Goal: Task Accomplishment & Management: Use online tool/utility

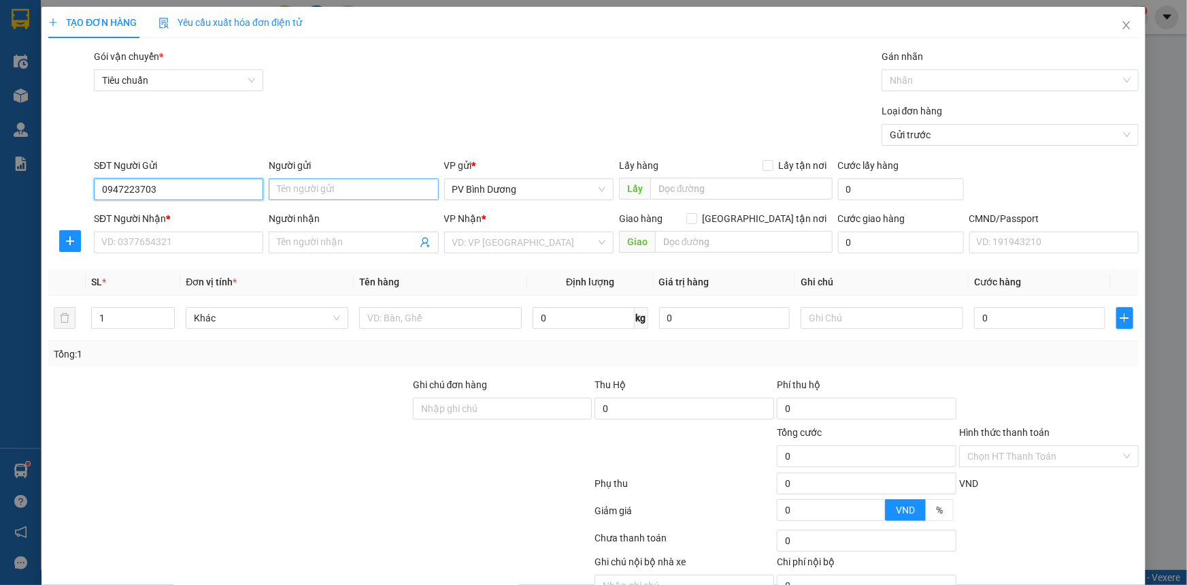
type input "0947223703"
click at [351, 196] on input "Người gửi" at bounding box center [353, 189] width 169 height 22
type input "D"
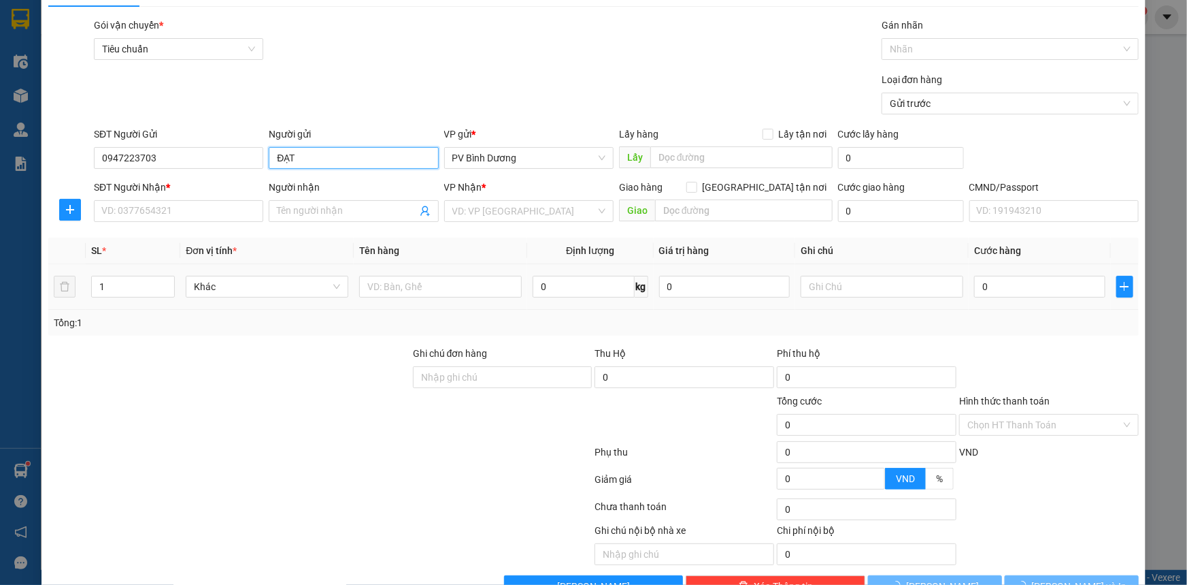
scroll to position [61, 0]
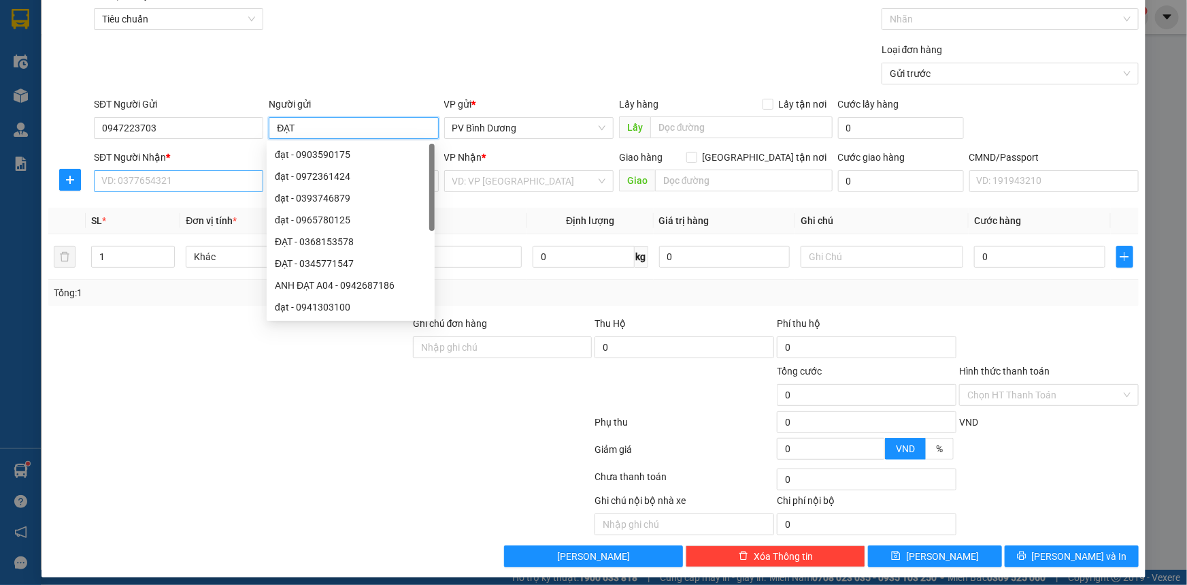
type input "ĐẠT"
click at [201, 183] on input "SĐT Người Nhận *" at bounding box center [178, 181] width 169 height 22
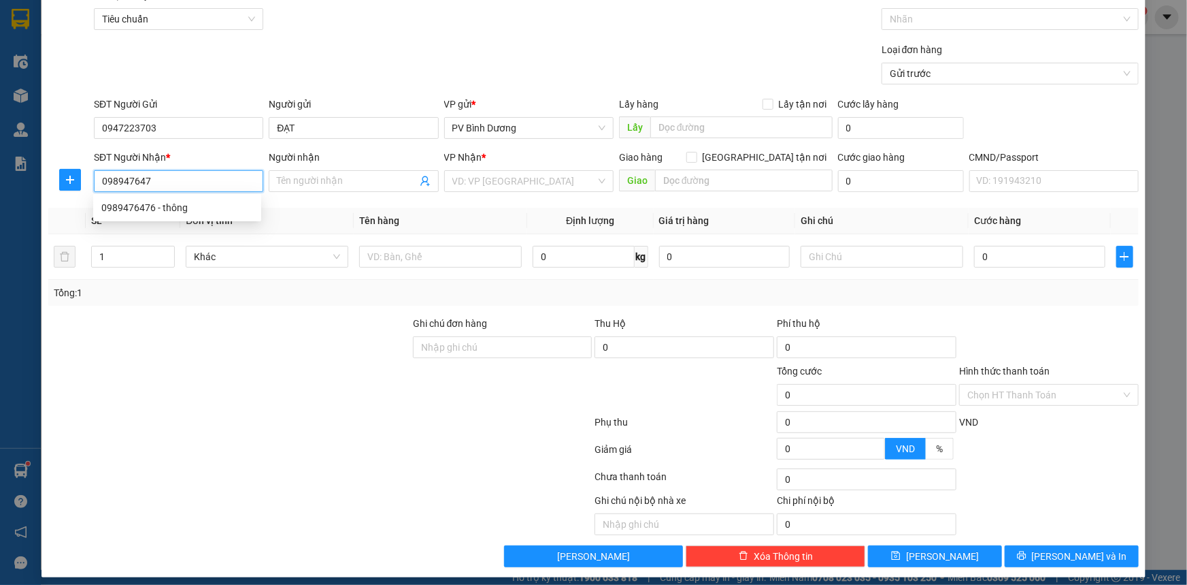
type input "0989476476"
click at [188, 208] on div "0989476476 - thông" at bounding box center [177, 207] width 152 height 15
type input "thông"
click at [533, 179] on span "PV Đắk Mil" at bounding box center [529, 181] width 153 height 20
type input "0989476476"
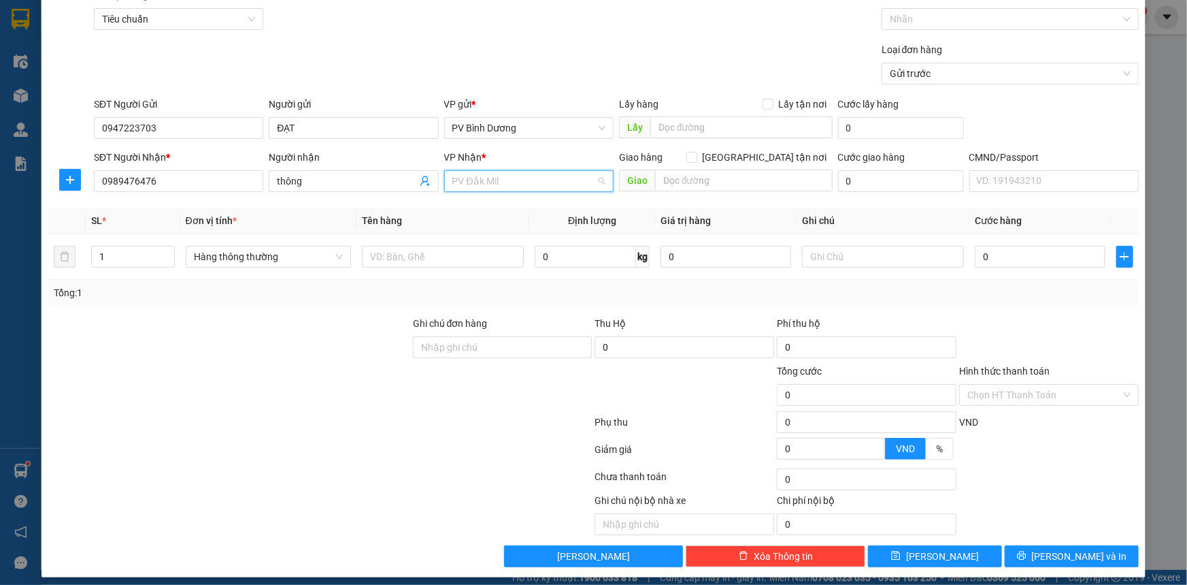
scroll to position [43, 0]
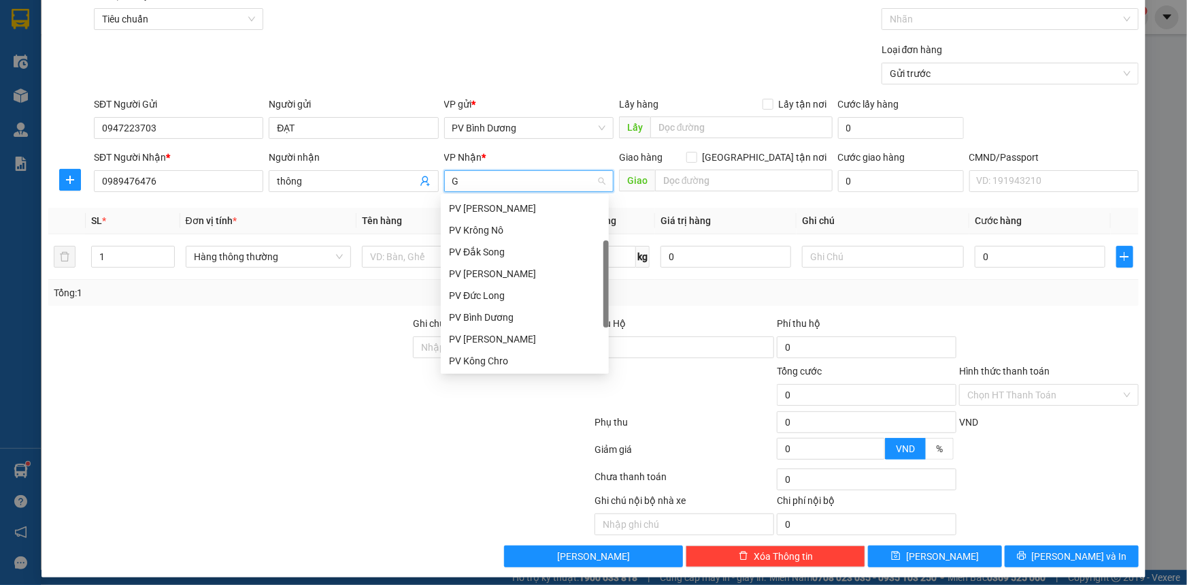
type input "GN"
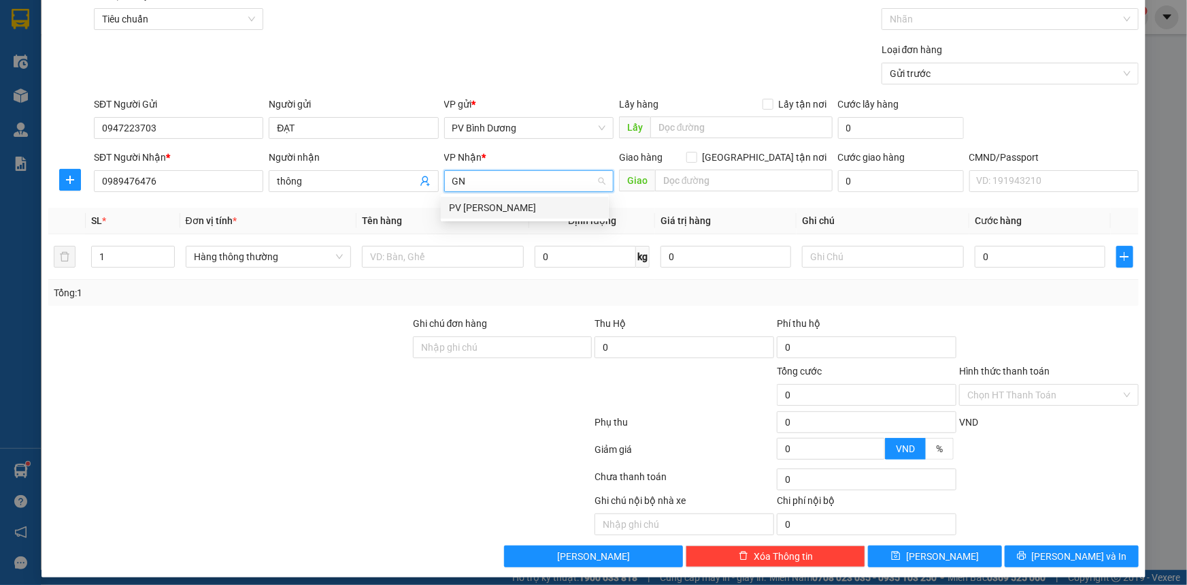
click at [511, 206] on div "PV [PERSON_NAME]" at bounding box center [525, 207] width 152 height 15
click at [422, 252] on input "text" at bounding box center [443, 257] width 162 height 22
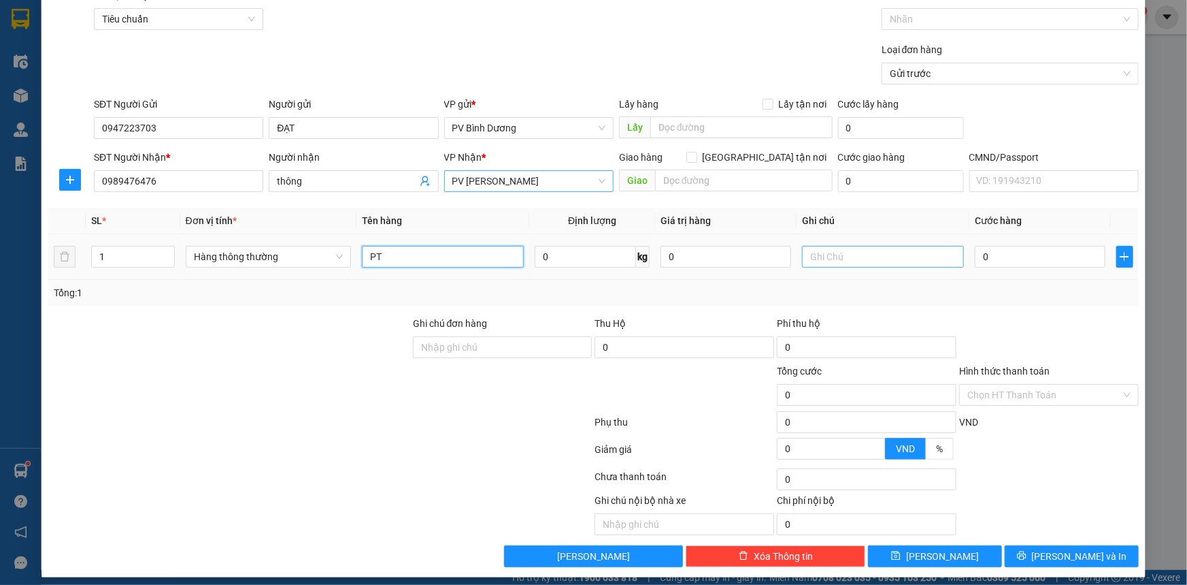
type input "PT"
click at [838, 262] on input "text" at bounding box center [883, 257] width 162 height 22
type input "K"
click at [994, 256] on input "0" at bounding box center [1040, 257] width 131 height 22
type input "3"
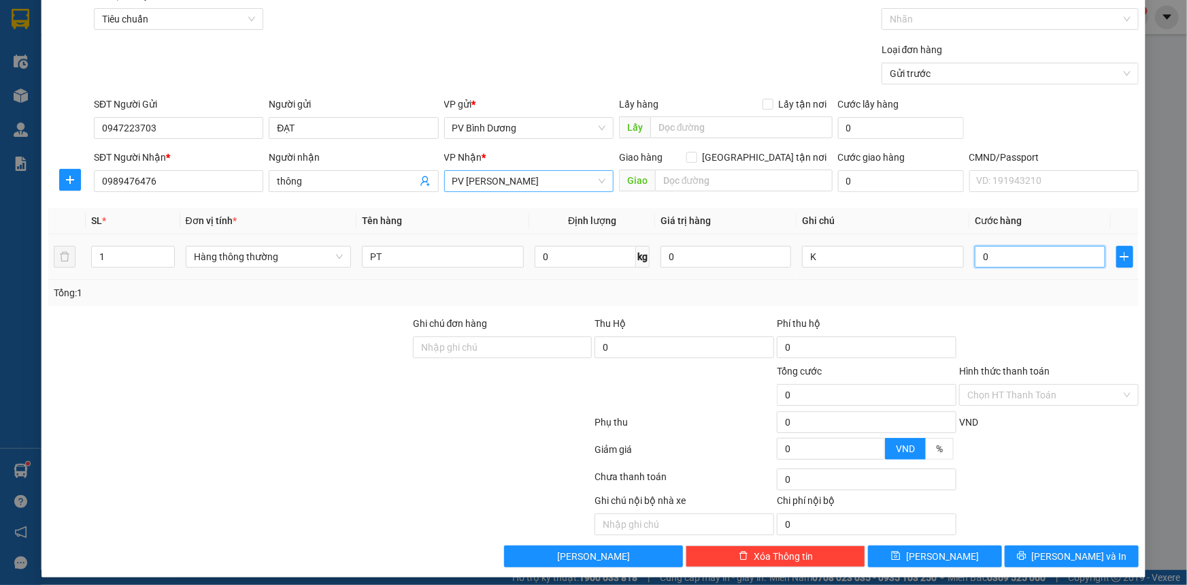
type input "3"
type input "30"
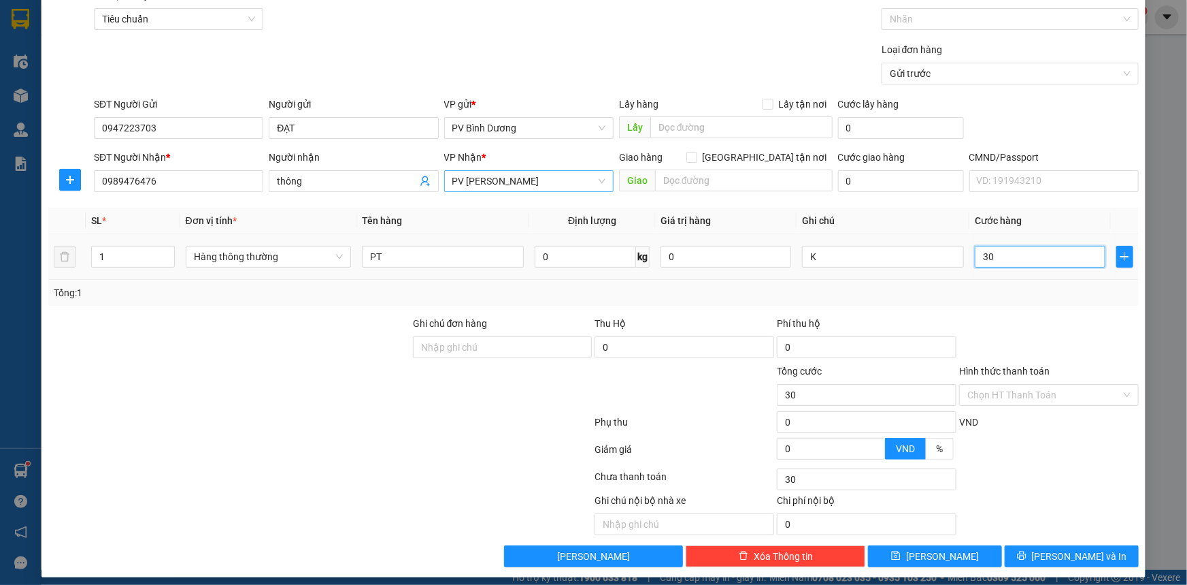
type input "300"
type input "3.000"
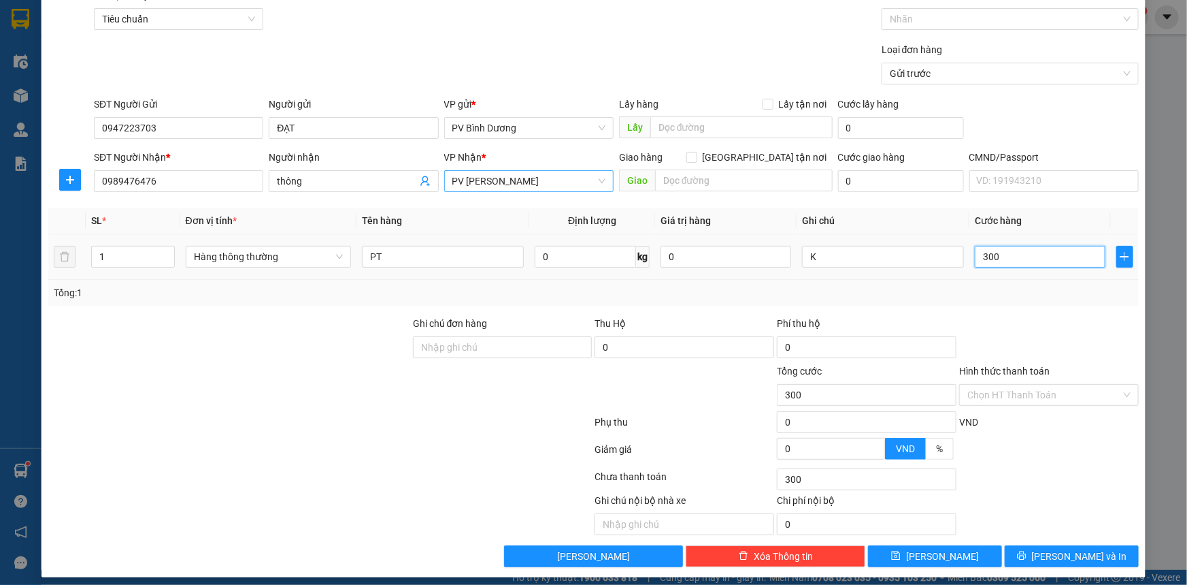
type input "3.000"
type input "30.000"
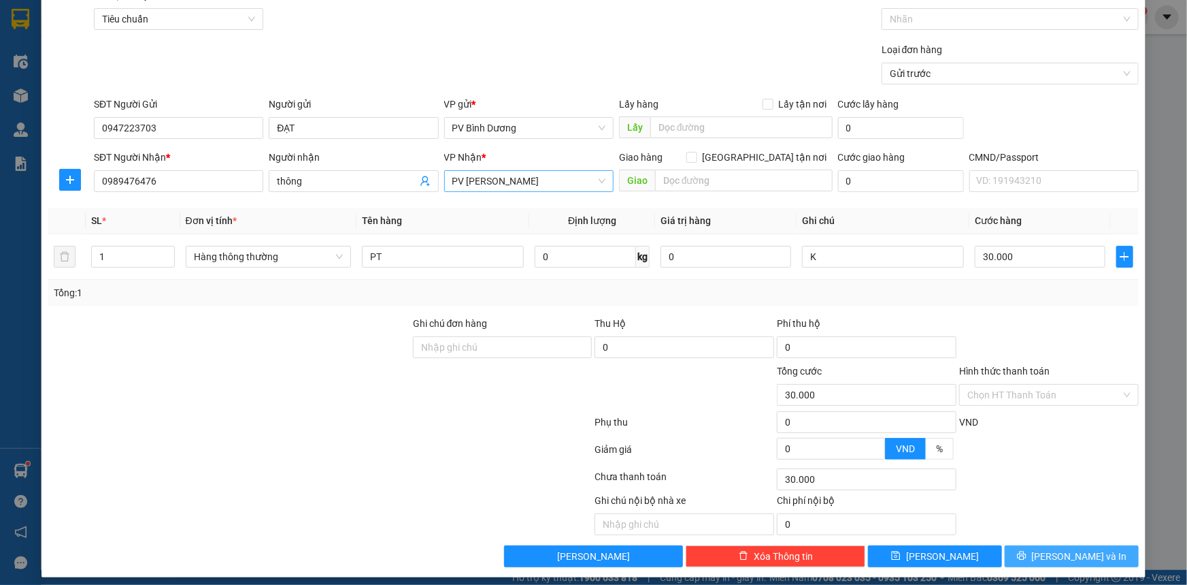
click at [1027, 551] on icon "printer" at bounding box center [1022, 556] width 10 height 10
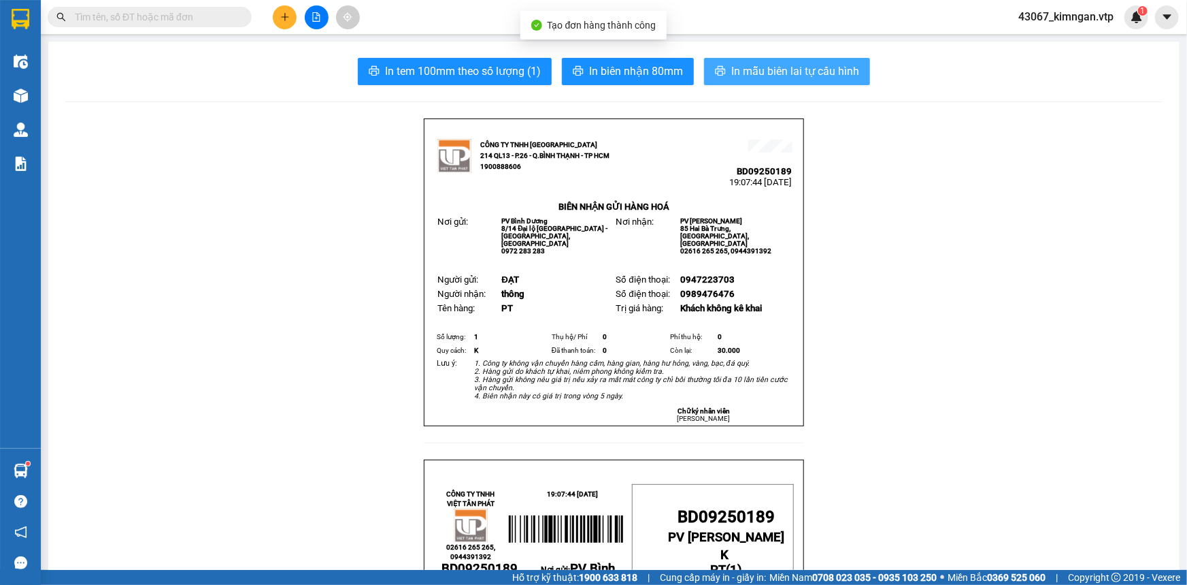
click at [759, 73] on span "In mẫu biên lai tự cấu hình" at bounding box center [796, 71] width 128 height 17
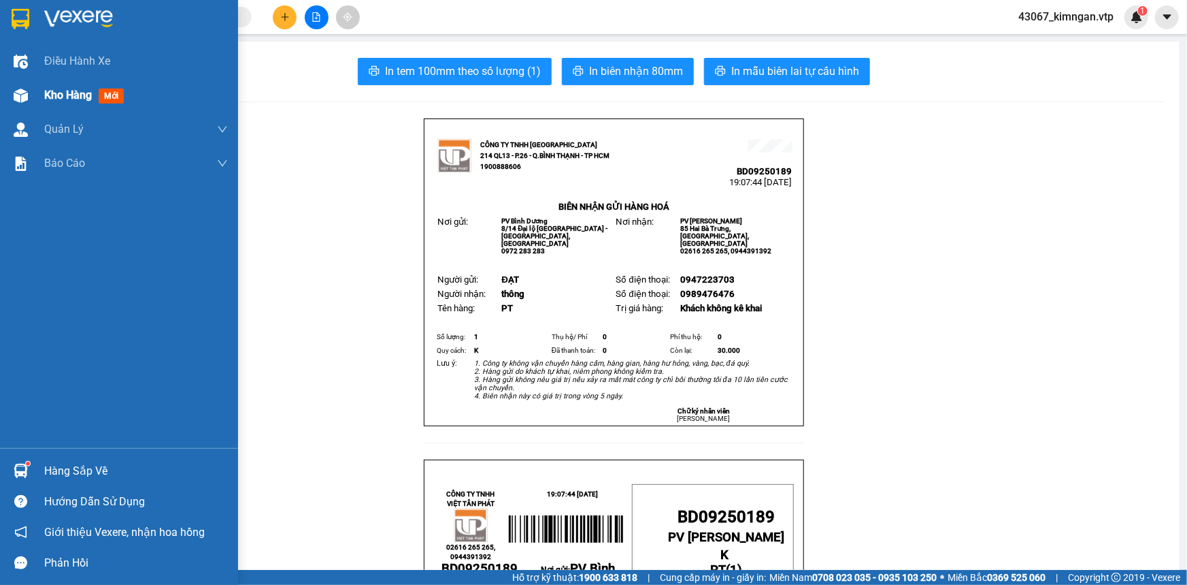
click at [28, 93] on div at bounding box center [21, 96] width 24 height 24
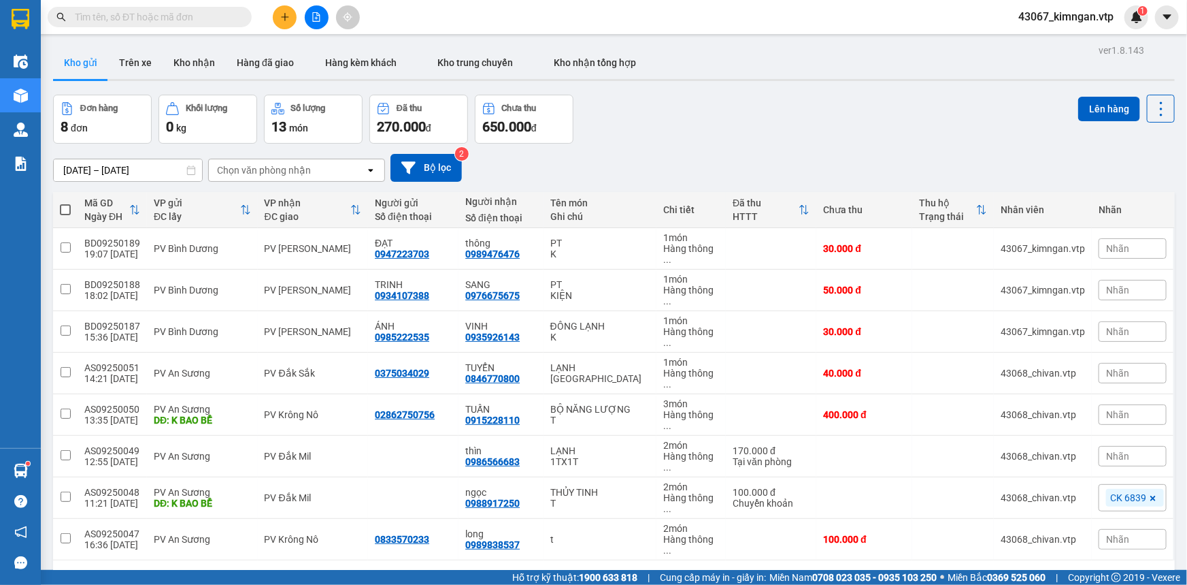
click at [120, 20] on input "text" at bounding box center [155, 17] width 161 height 15
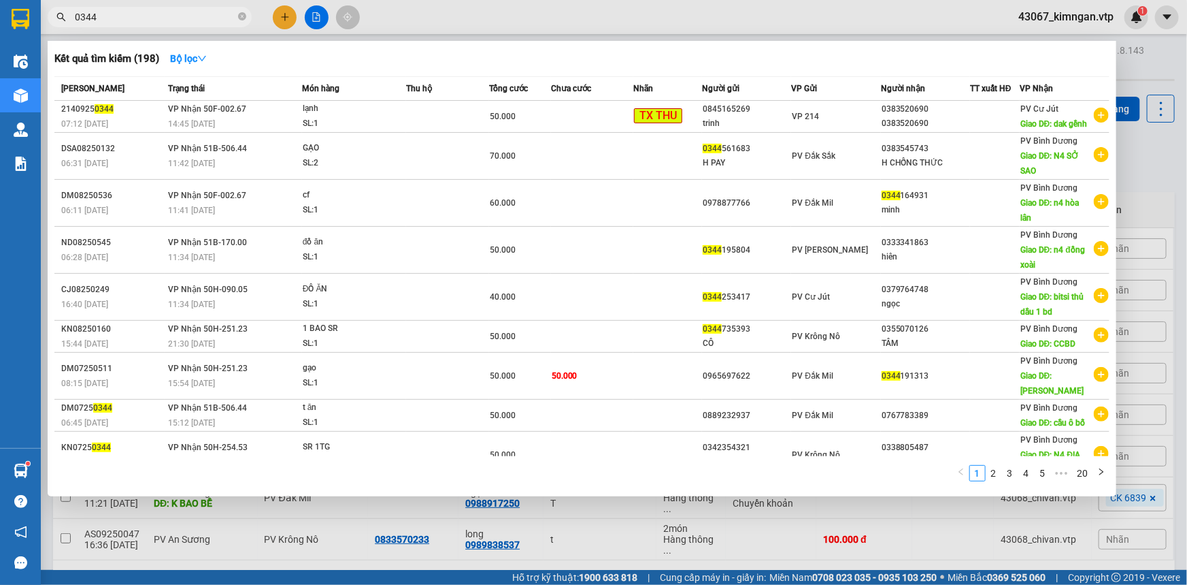
type input "0344"
click at [642, 540] on div at bounding box center [593, 292] width 1187 height 585
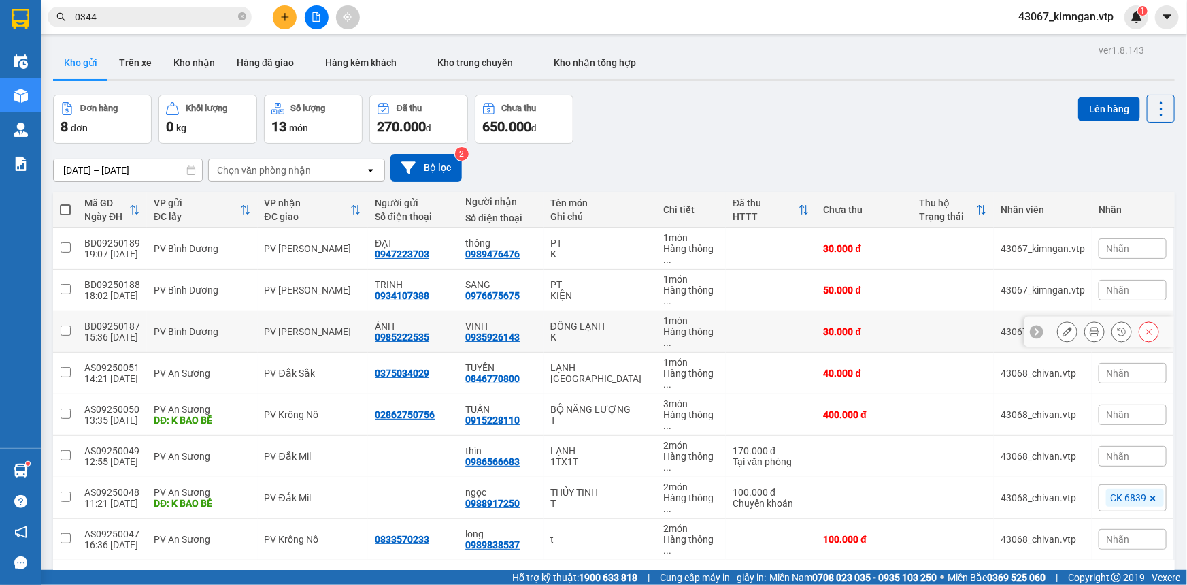
click at [66, 325] on input "checkbox" at bounding box center [66, 330] width 10 height 10
checkbox input "true"
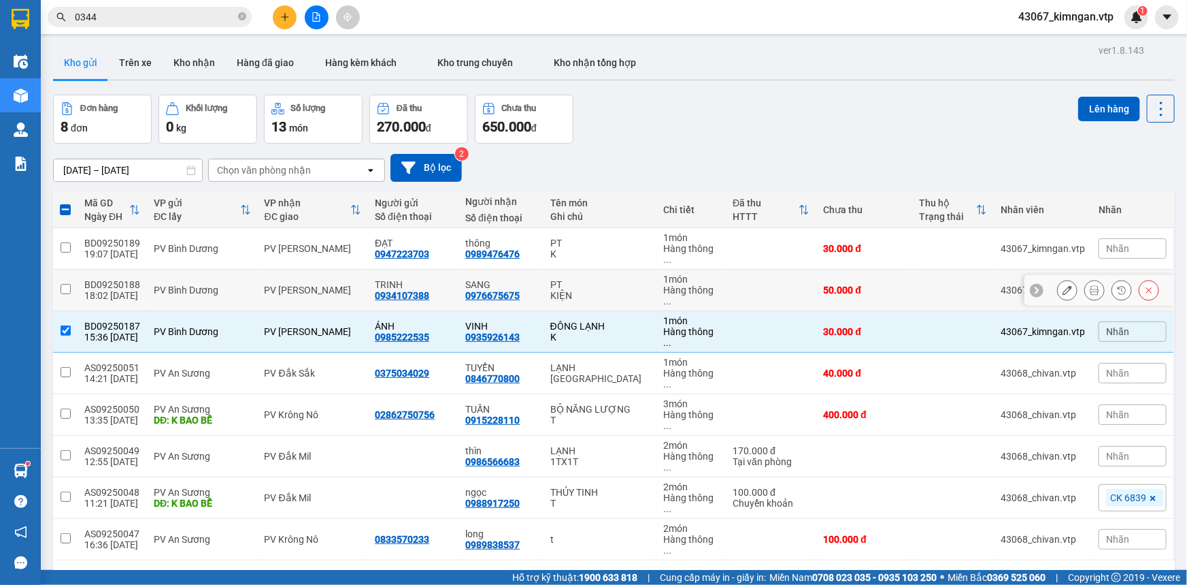
click at [57, 269] on td at bounding box center [65, 290] width 24 height 42
checkbox input "true"
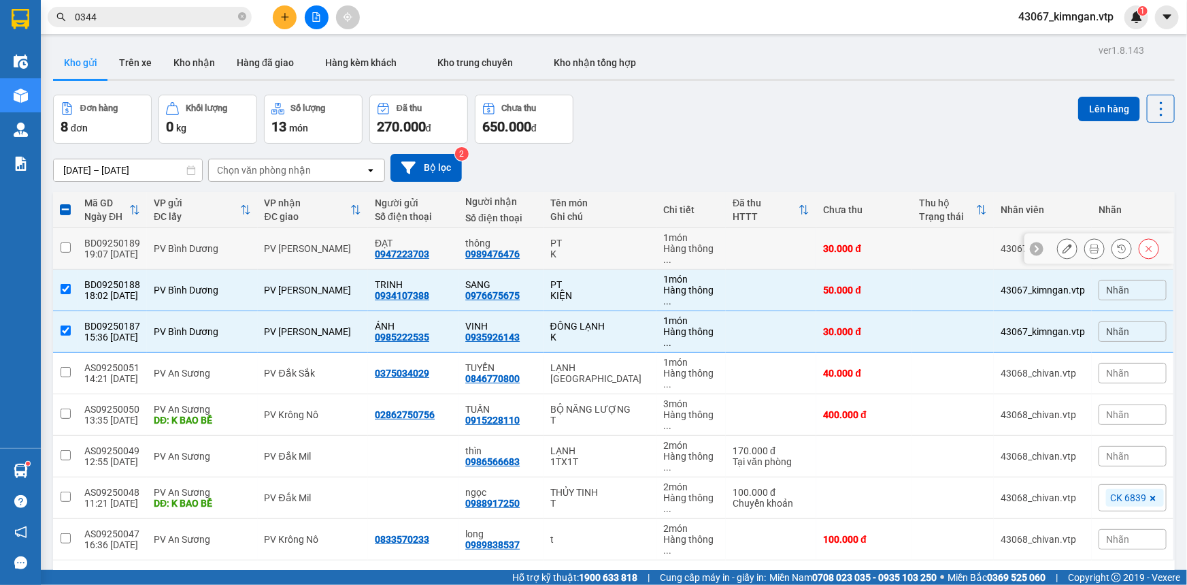
click at [63, 243] on input "checkbox" at bounding box center [66, 247] width 10 height 10
checkbox input "true"
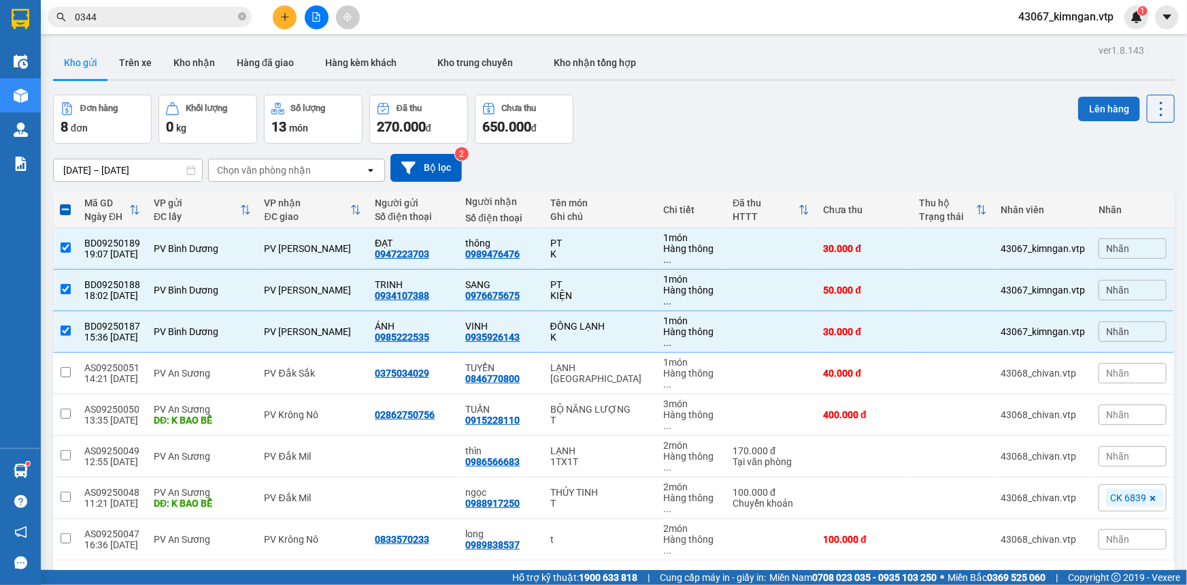
click at [1089, 113] on button "Lên hàng" at bounding box center [1110, 109] width 62 height 24
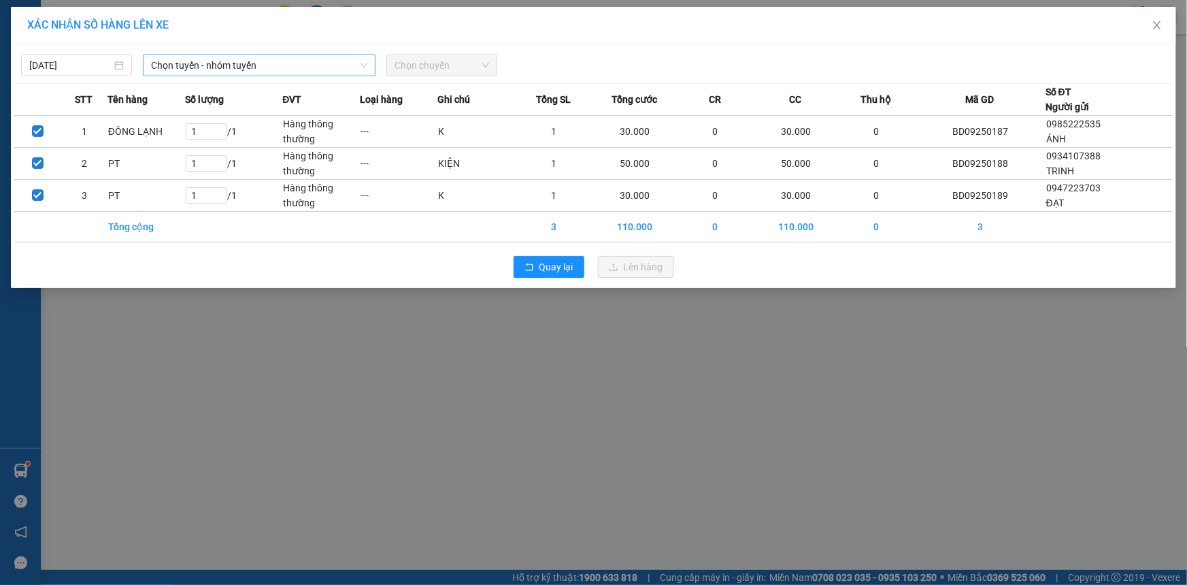
click at [247, 63] on span "Chọn tuyến - nhóm tuyến" at bounding box center [259, 65] width 216 height 20
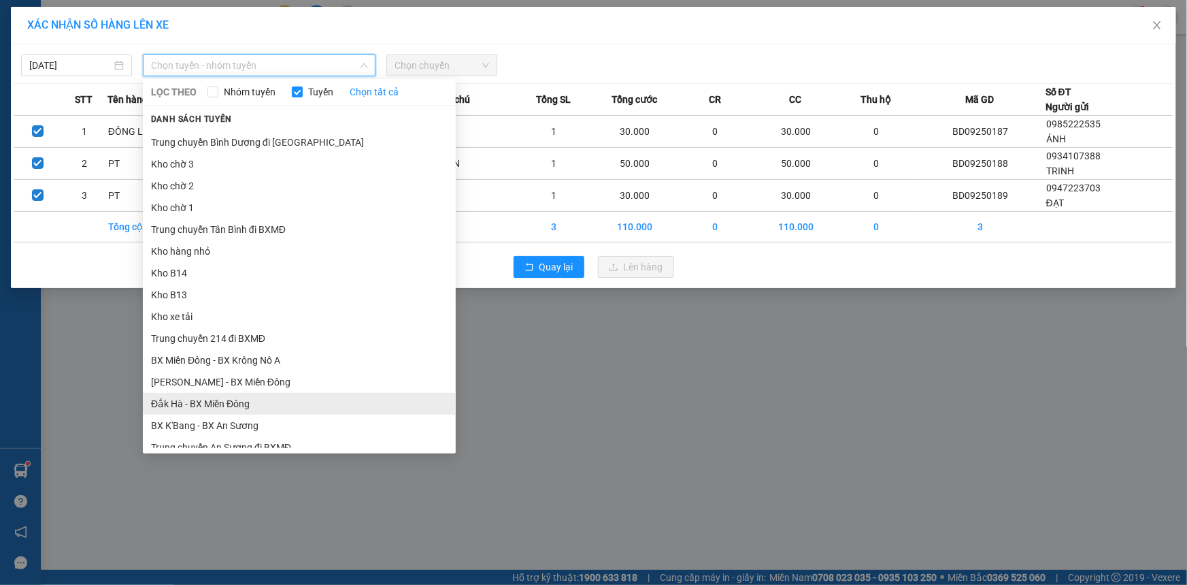
scroll to position [185, 0]
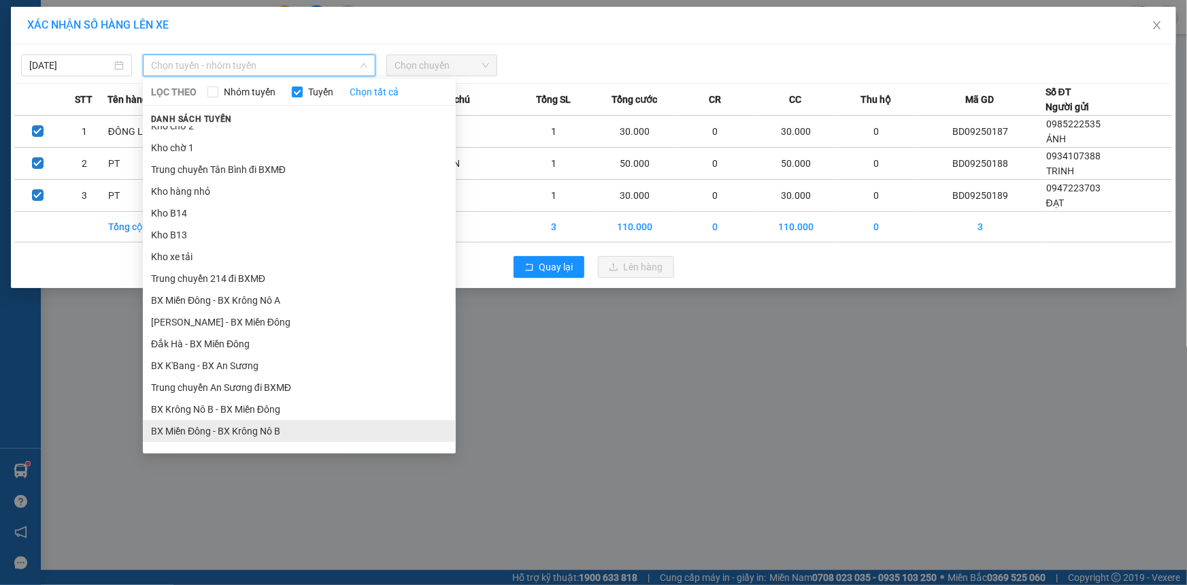
click at [279, 428] on li "BX Miền Đông - BX Krông Nô B" at bounding box center [299, 431] width 313 height 22
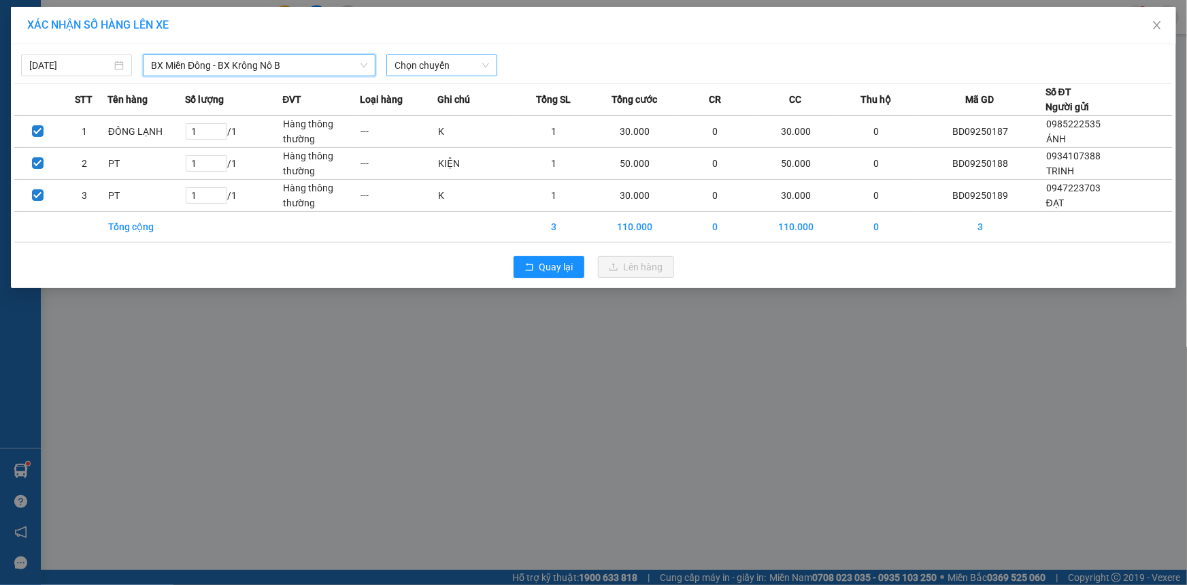
click at [438, 69] on span "Chọn chuyến" at bounding box center [442, 65] width 95 height 20
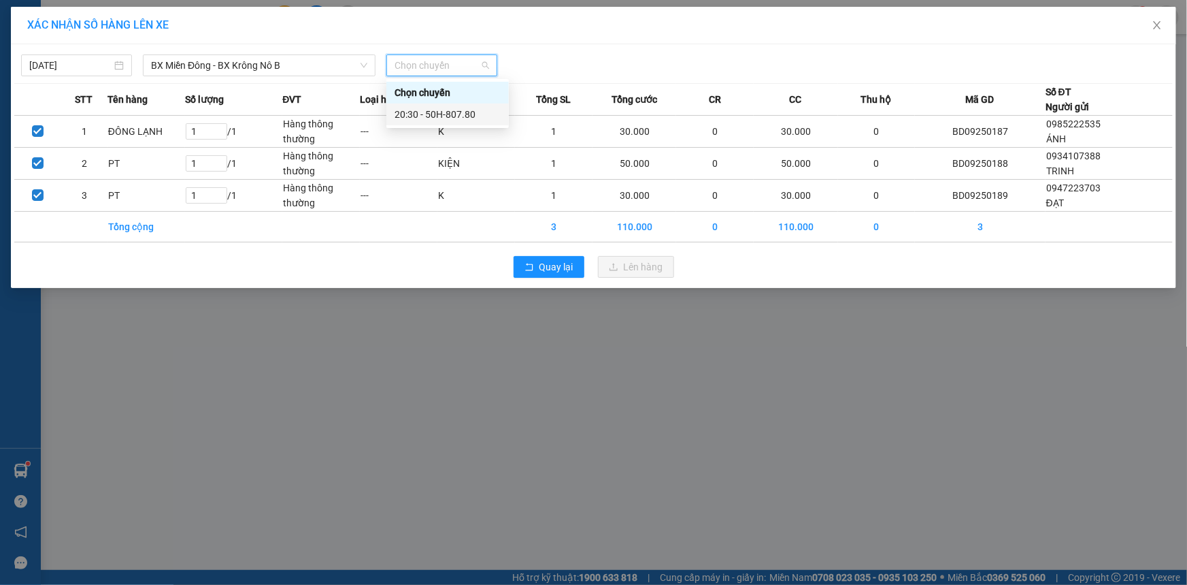
click at [472, 116] on div "20:30 - 50H-807.80" at bounding box center [448, 114] width 106 height 15
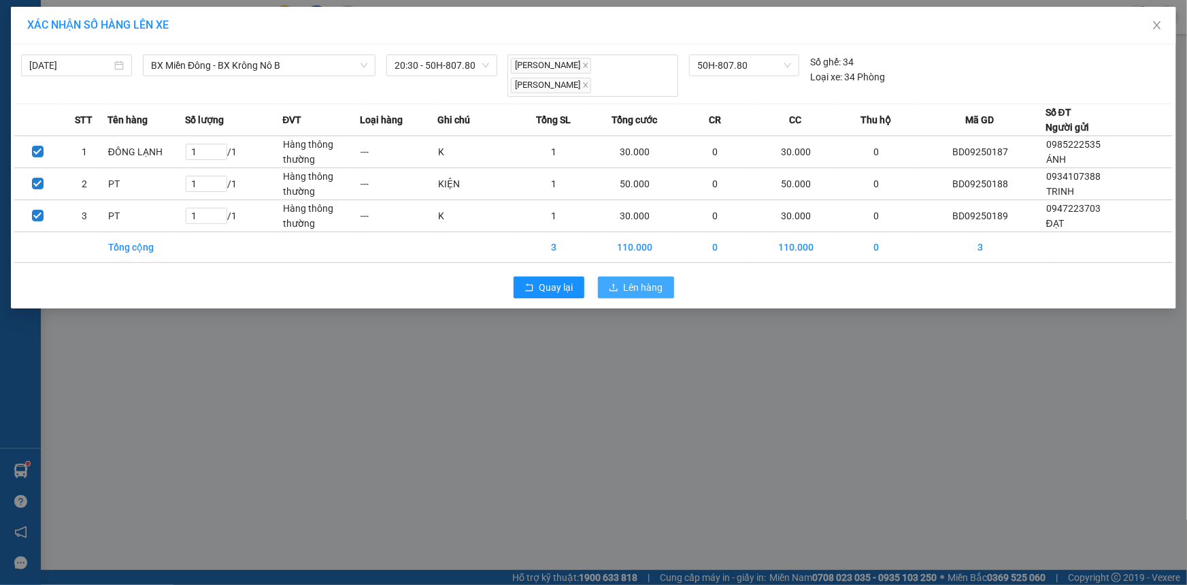
click at [646, 280] on span "Lên hàng" at bounding box center [643, 287] width 39 height 15
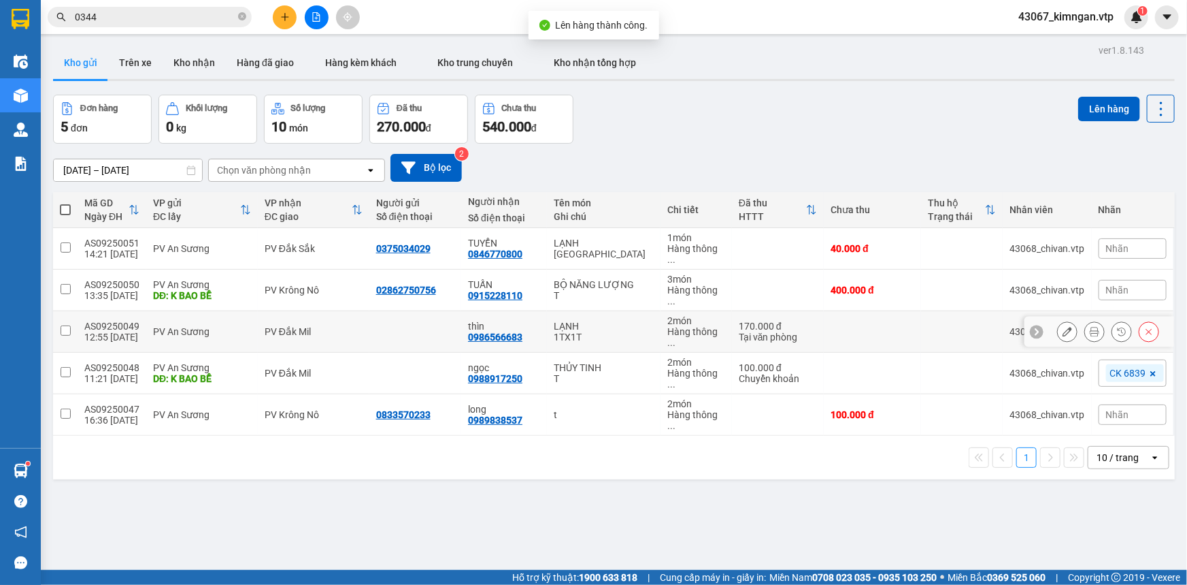
drag, startPoint x: 68, startPoint y: 308, endPoint x: 65, endPoint y: 335, distance: 27.4
click at [67, 325] on input "checkbox" at bounding box center [66, 330] width 10 height 10
checkbox input "true"
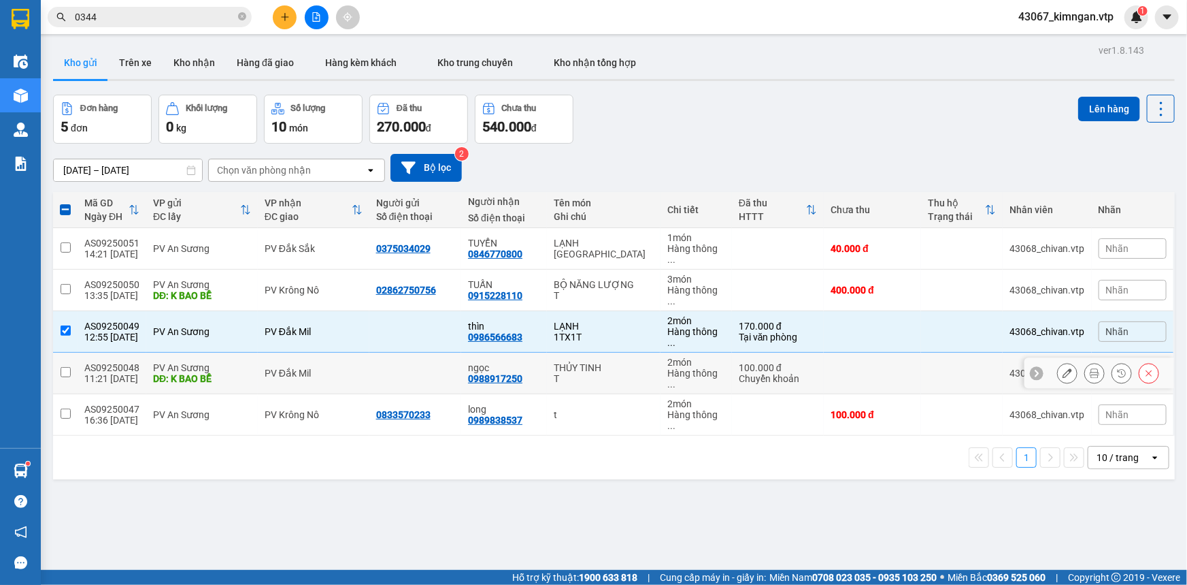
click at [65, 367] on input "checkbox" at bounding box center [66, 372] width 10 height 10
checkbox input "true"
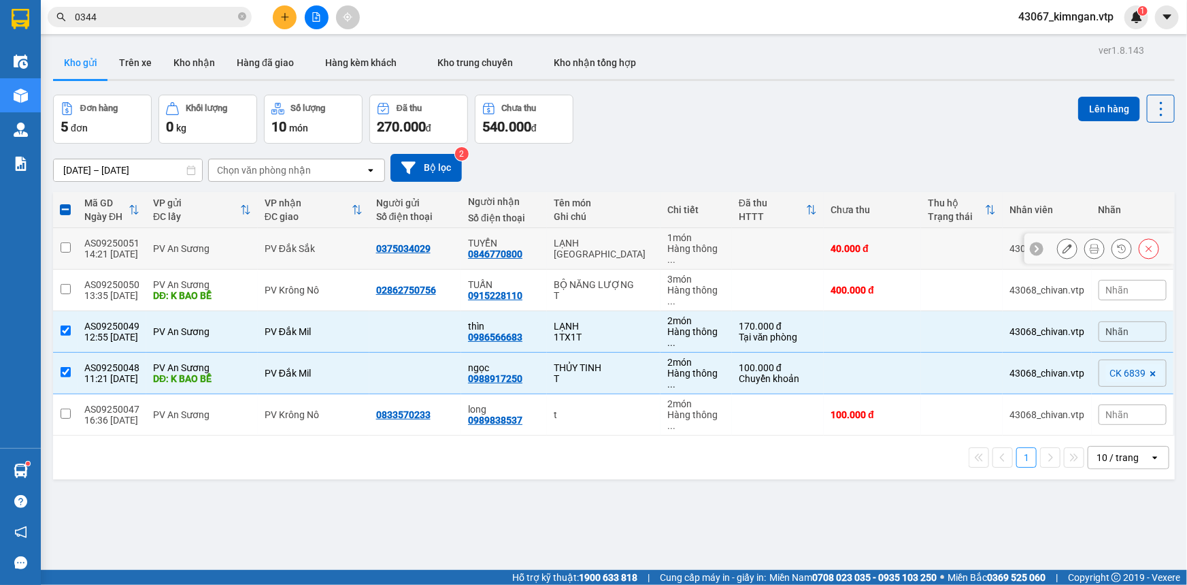
click at [67, 242] on input "checkbox" at bounding box center [66, 247] width 10 height 10
checkbox input "true"
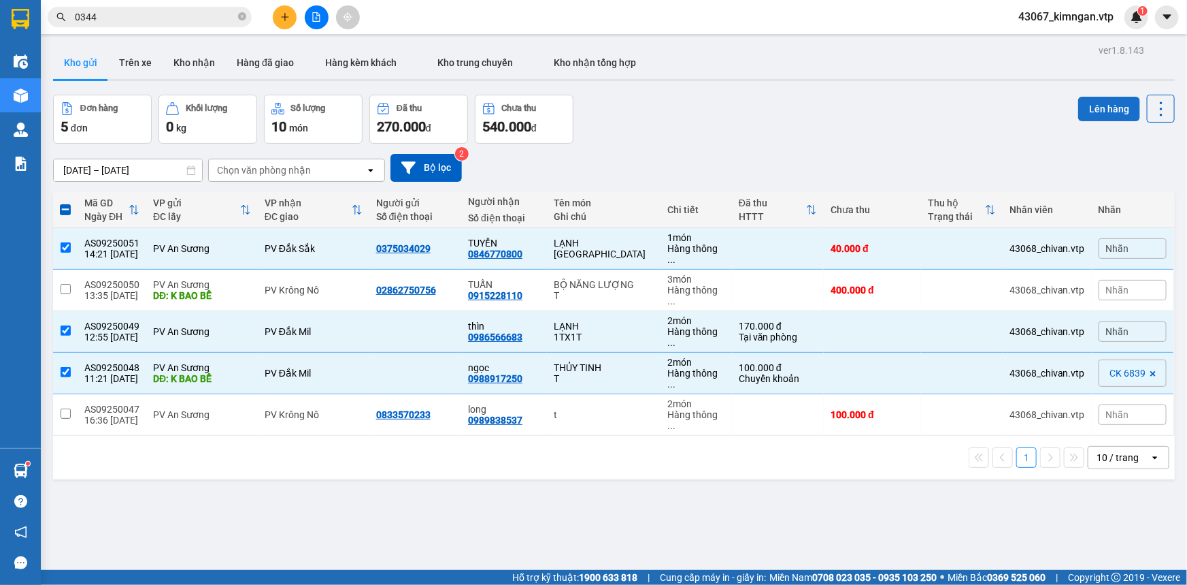
click at [1091, 112] on button "Lên hàng" at bounding box center [1110, 109] width 62 height 24
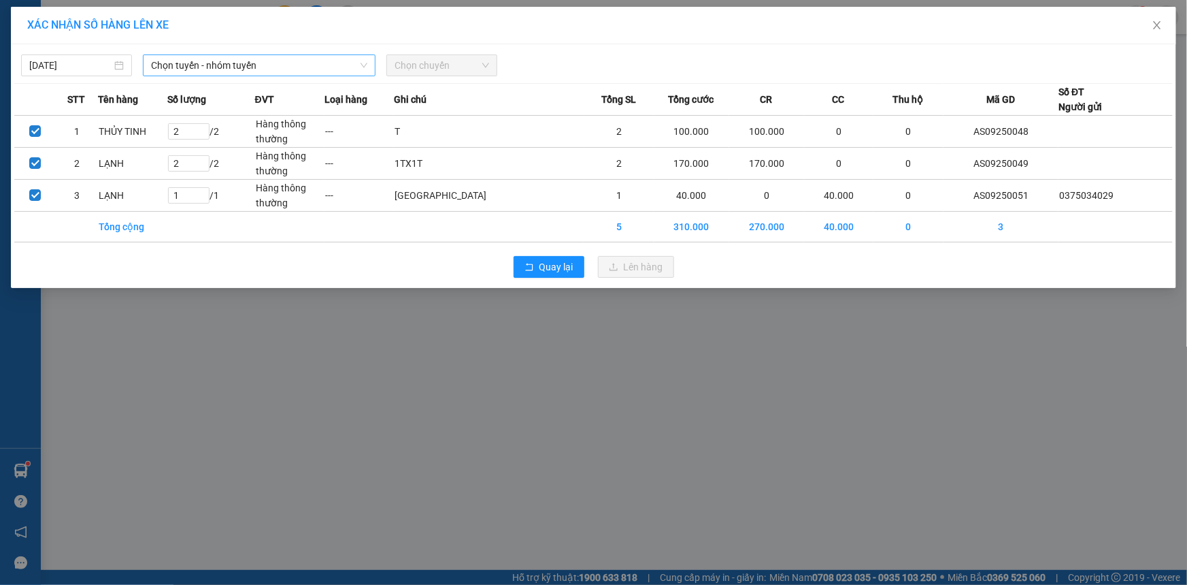
click at [246, 71] on span "Chọn tuyến - nhóm tuyến" at bounding box center [259, 65] width 216 height 20
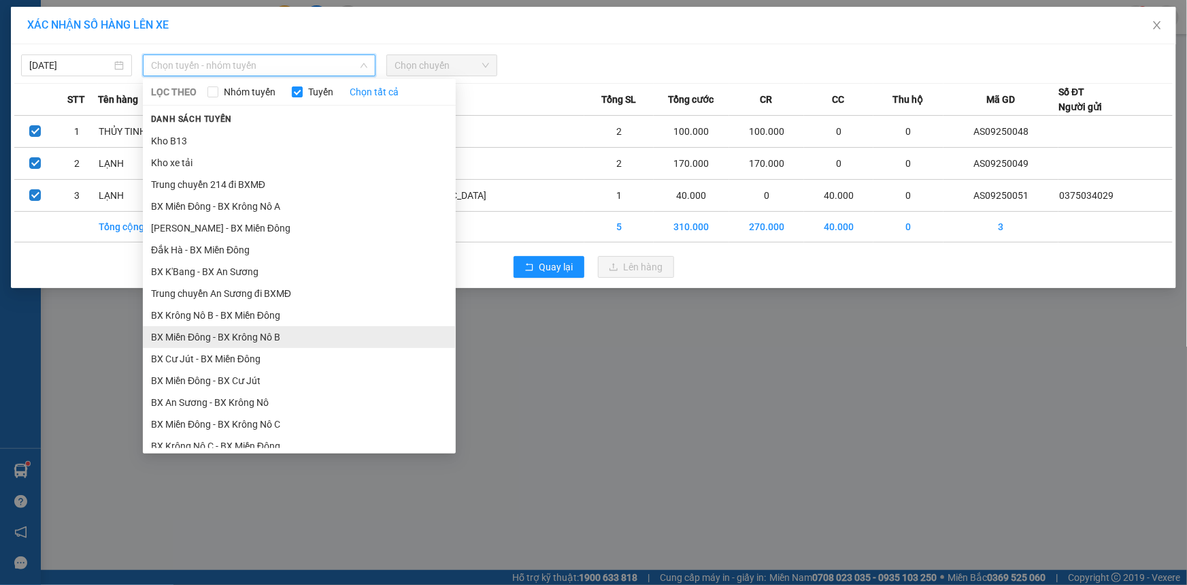
scroll to position [309, 0]
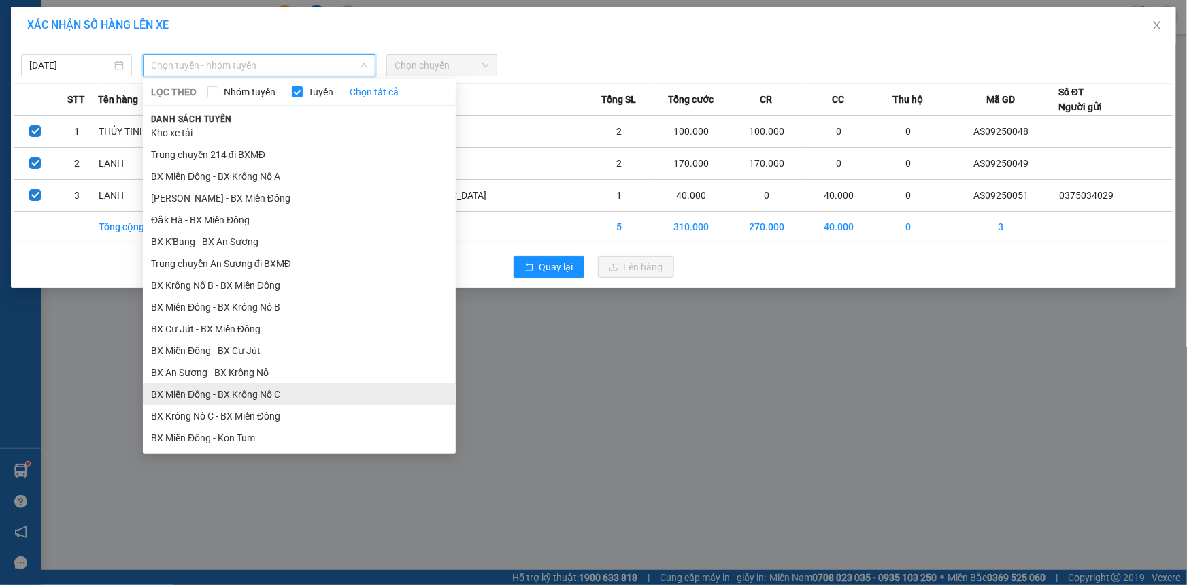
click at [282, 388] on li "BX Miền Đông - BX Krông Nô C" at bounding box center [299, 394] width 313 height 22
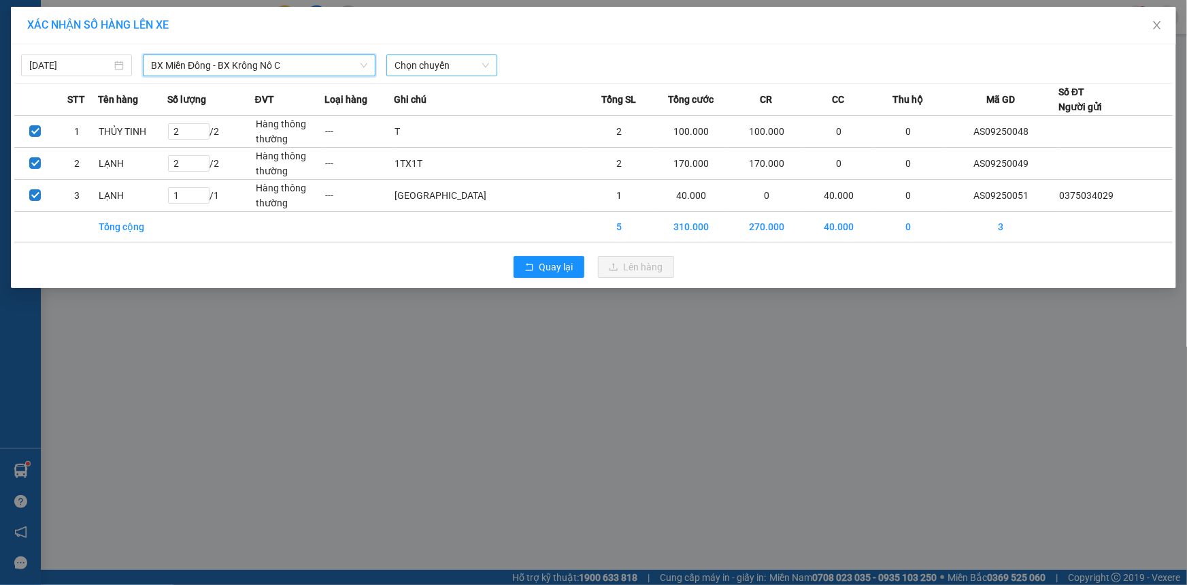
click at [458, 69] on span "Chọn chuyến" at bounding box center [442, 65] width 95 height 20
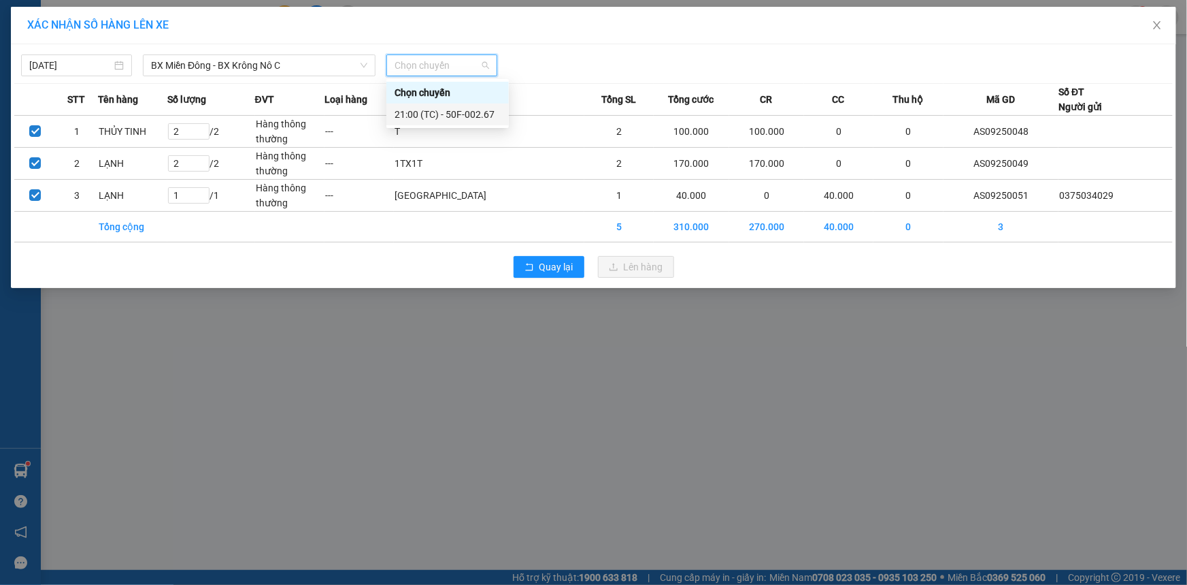
click at [468, 113] on div "21:00 (TC) - 50F-002.67" at bounding box center [448, 114] width 106 height 15
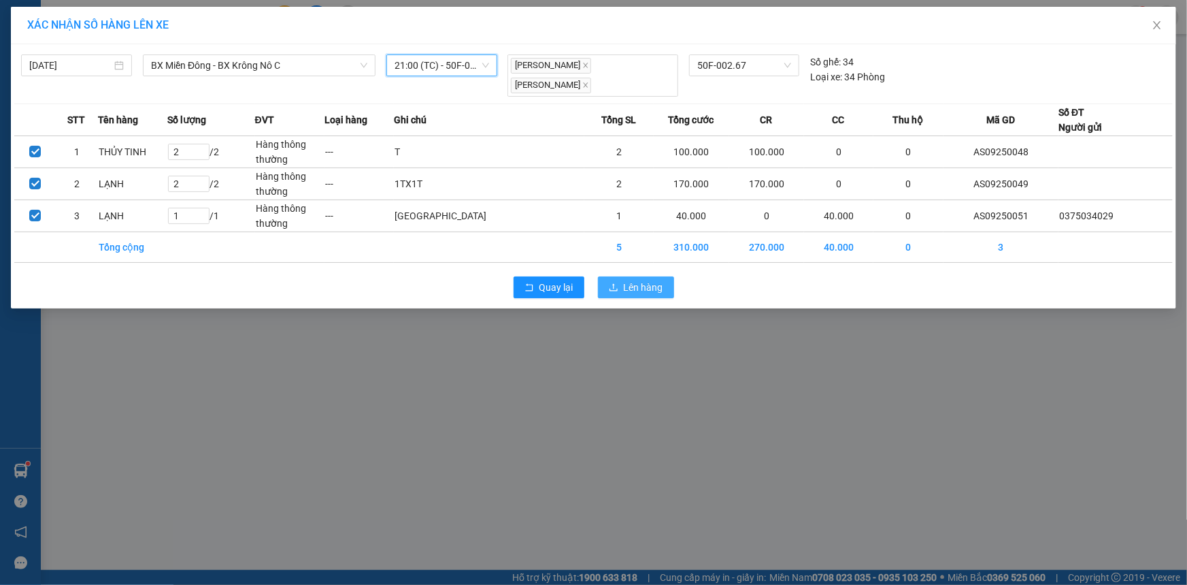
click at [640, 286] on span "Lên hàng" at bounding box center [643, 287] width 39 height 15
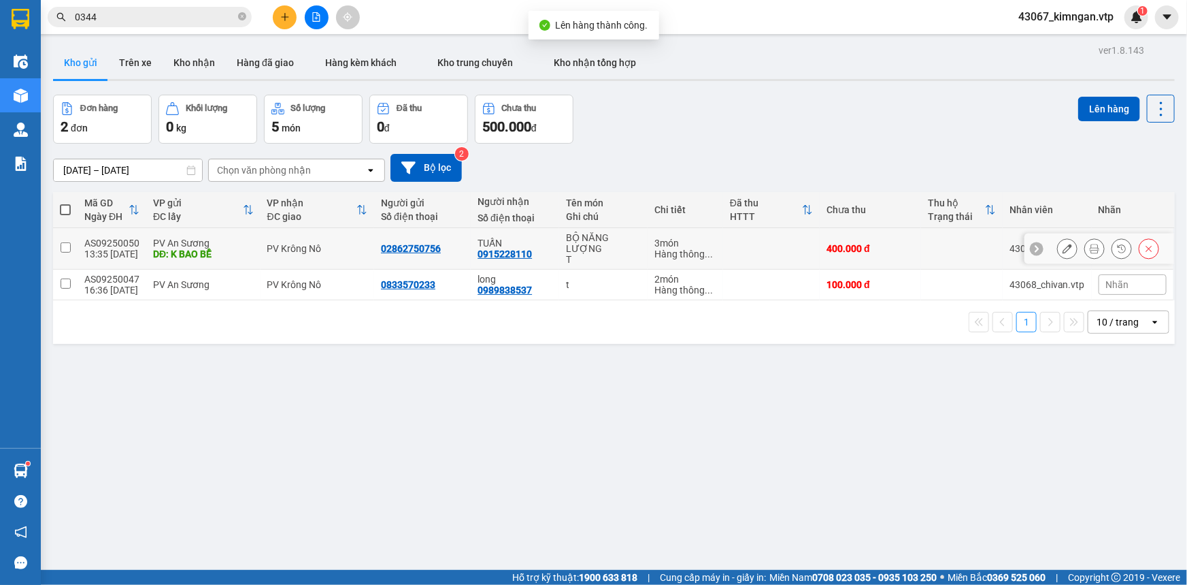
drag, startPoint x: 67, startPoint y: 251, endPoint x: 64, endPoint y: 262, distance: 11.2
click at [65, 251] on input "checkbox" at bounding box center [66, 247] width 10 height 10
checkbox input "true"
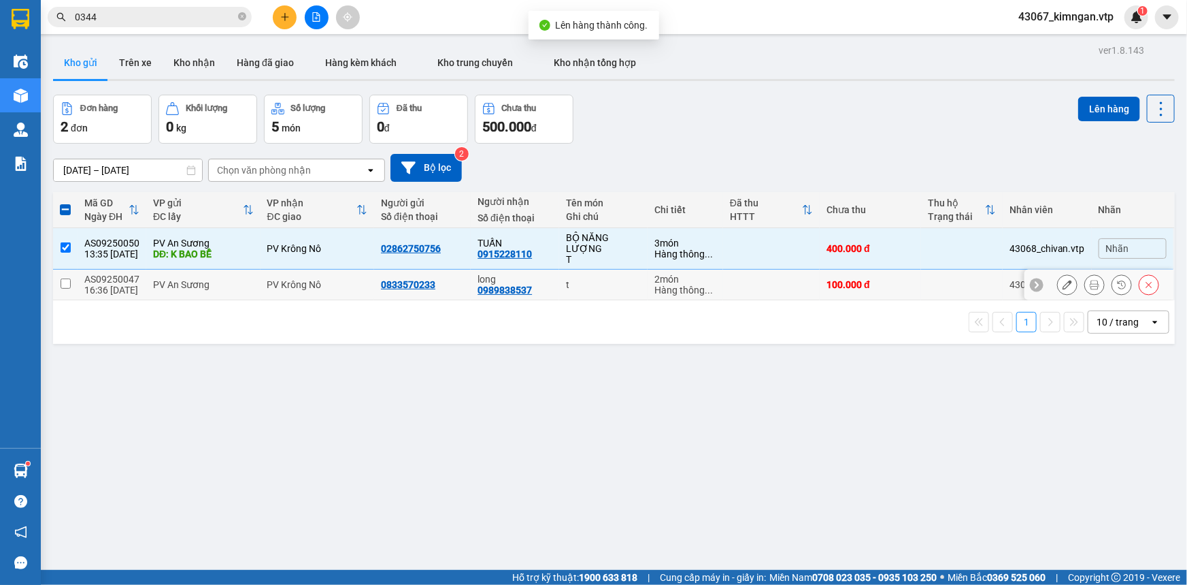
click at [65, 282] on input "checkbox" at bounding box center [66, 283] width 10 height 10
checkbox input "true"
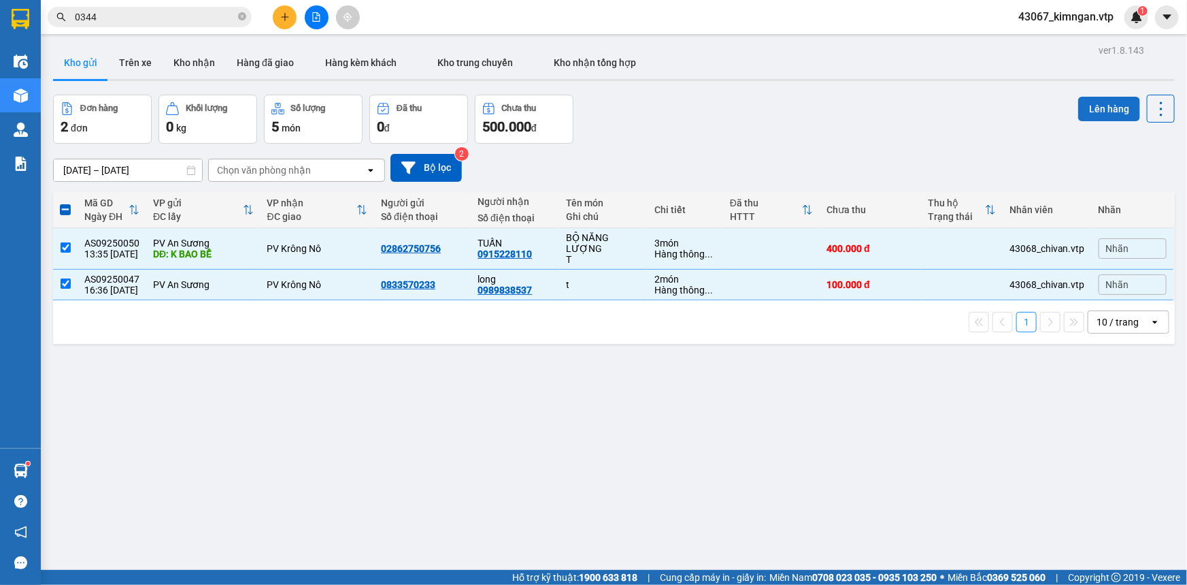
click at [1104, 108] on button "Lên hàng" at bounding box center [1110, 109] width 62 height 24
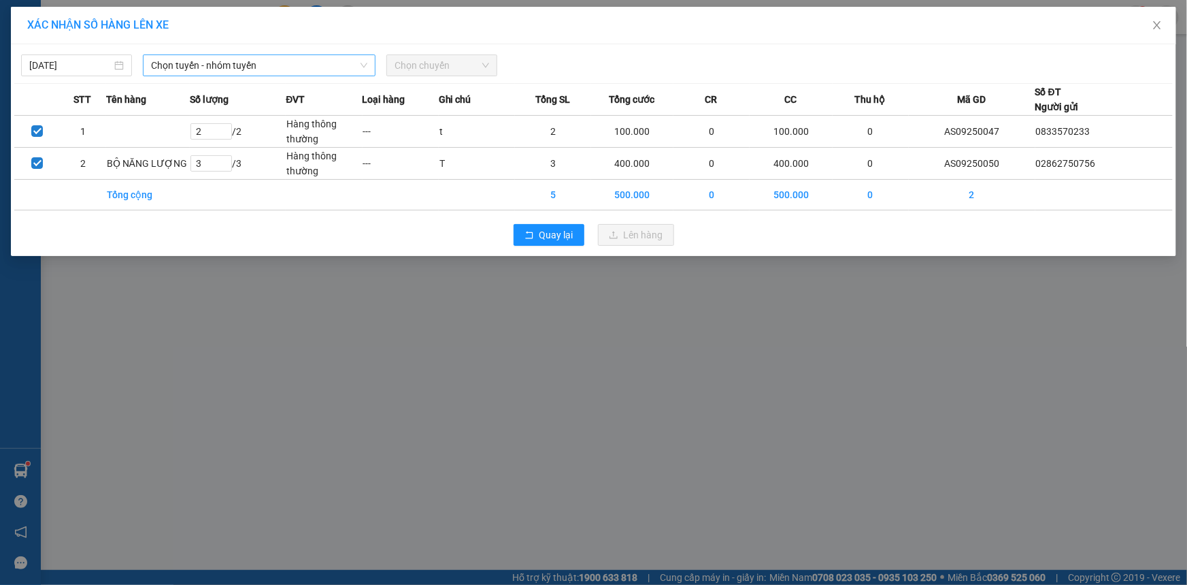
click at [248, 69] on span "Chọn tuyến - nhóm tuyến" at bounding box center [259, 65] width 216 height 20
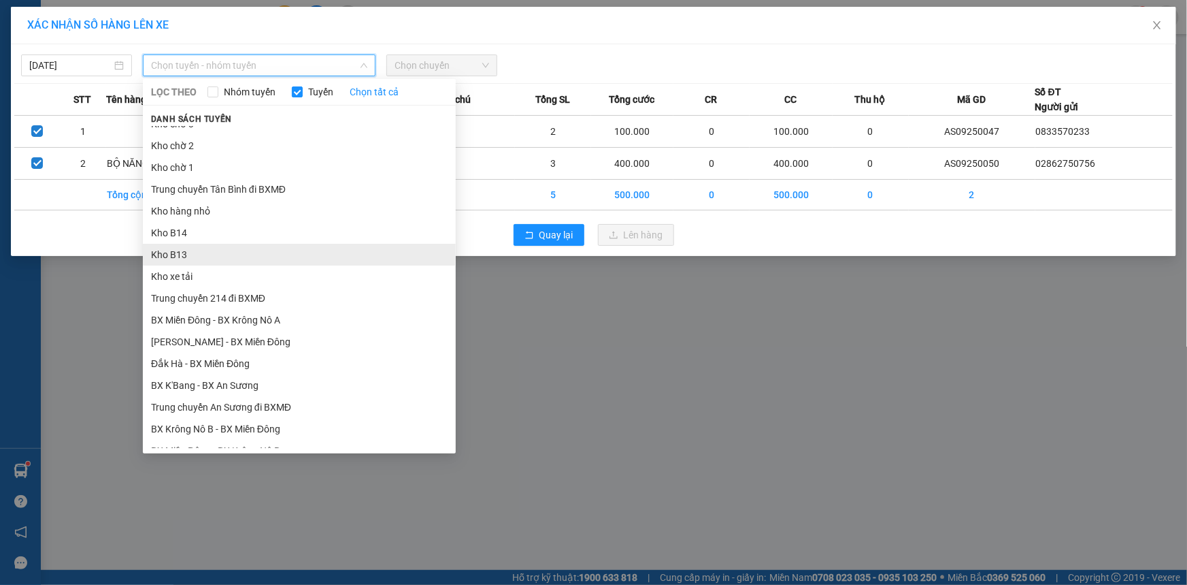
scroll to position [185, 0]
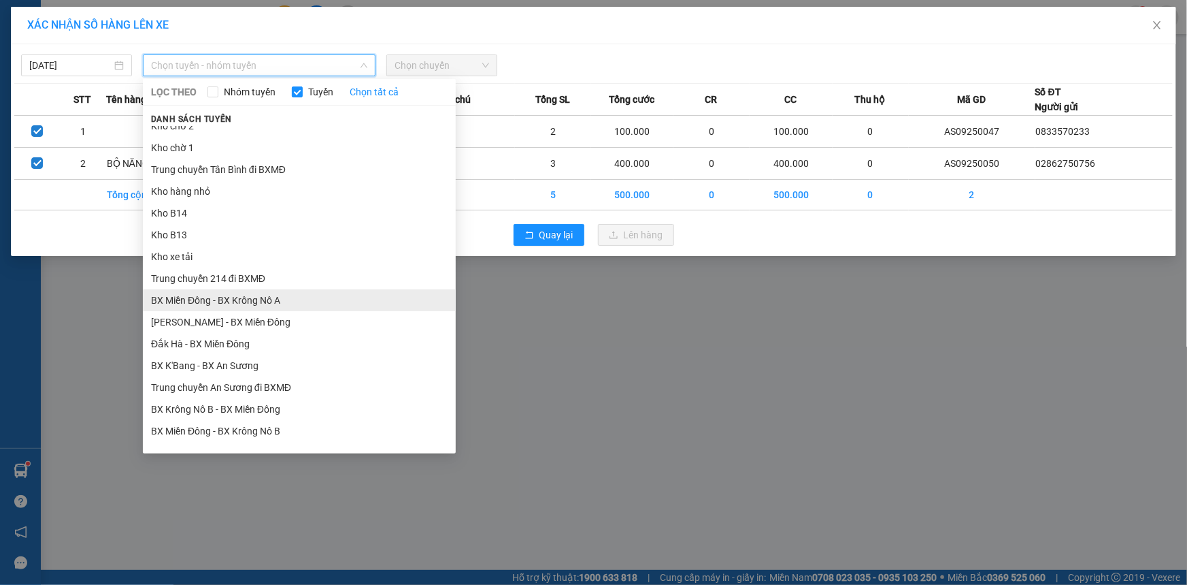
drag, startPoint x: 270, startPoint y: 299, endPoint x: 396, endPoint y: 157, distance: 189.9
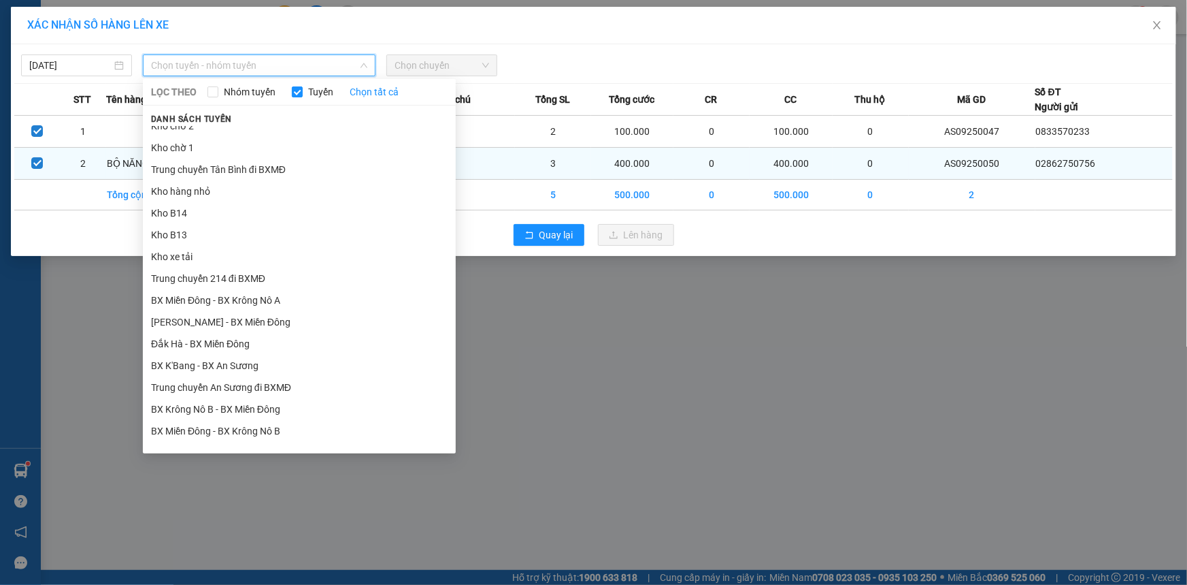
click at [271, 299] on li "BX Miền Đông - BX Krông Nô A" at bounding box center [299, 300] width 313 height 22
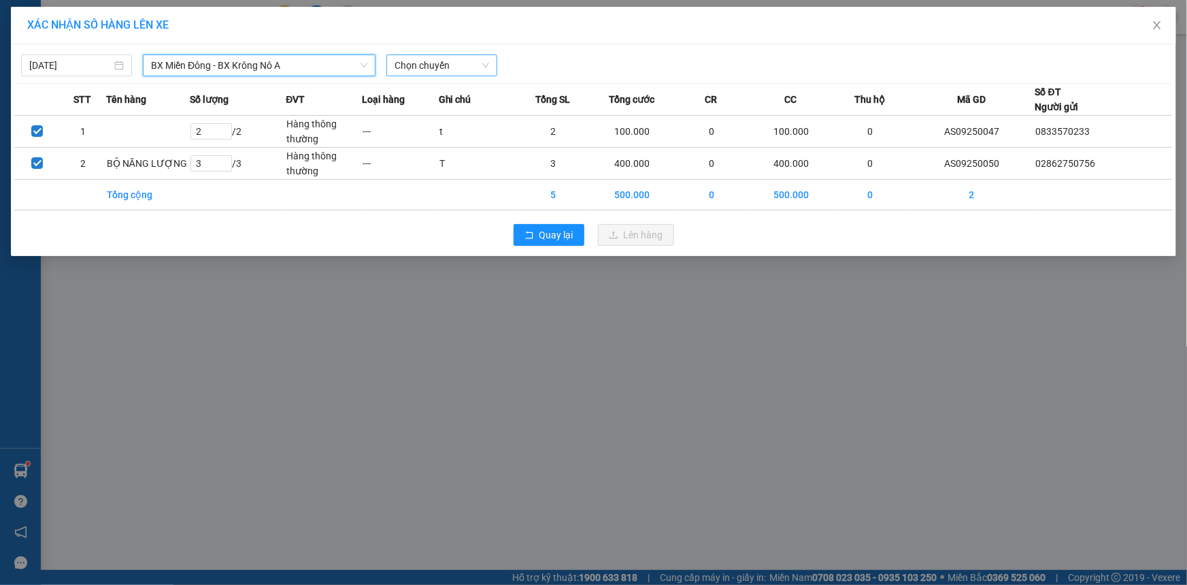
click at [440, 65] on span "Chọn chuyến" at bounding box center [442, 65] width 95 height 20
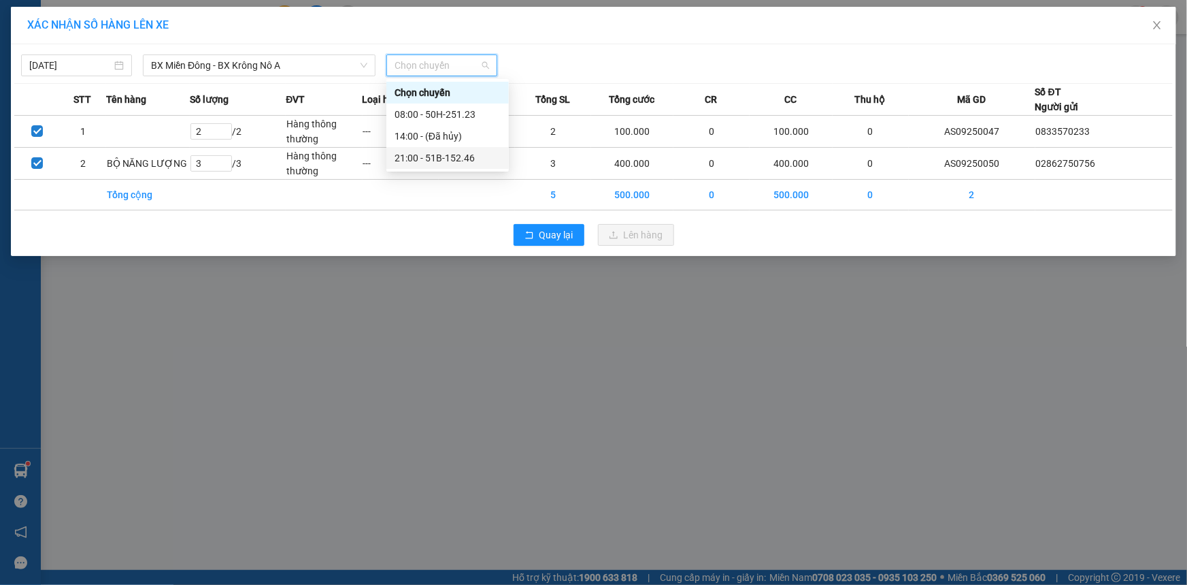
click at [415, 163] on div "21:00 - 51B-152.46" at bounding box center [448, 157] width 106 height 15
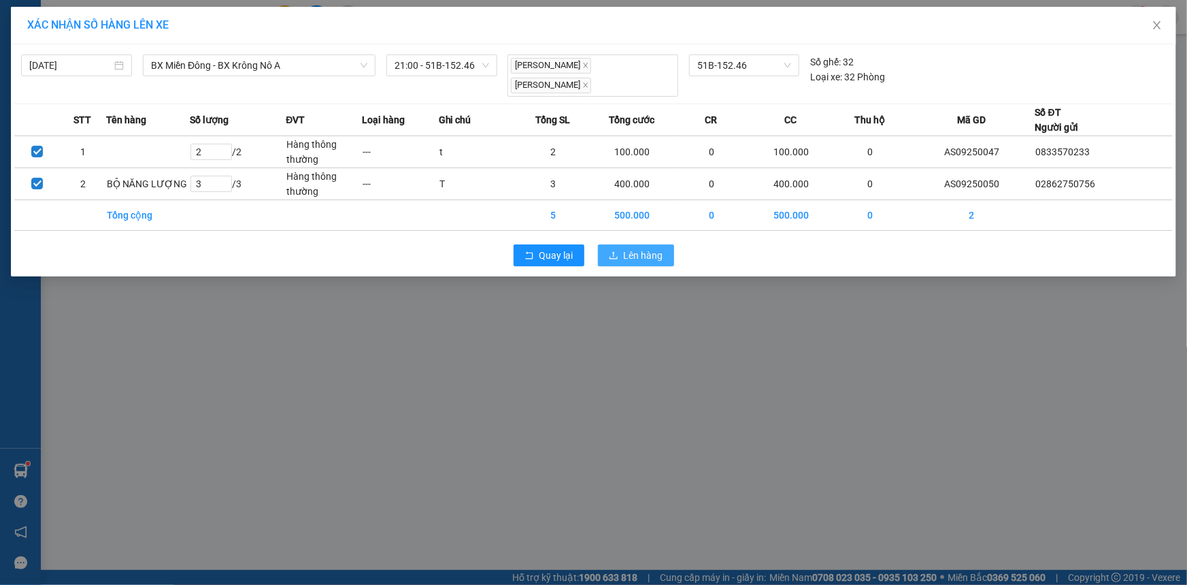
click at [627, 248] on span "Lên hàng" at bounding box center [643, 255] width 39 height 15
